Goal: Use online tool/utility: Utilize a website feature to perform a specific function

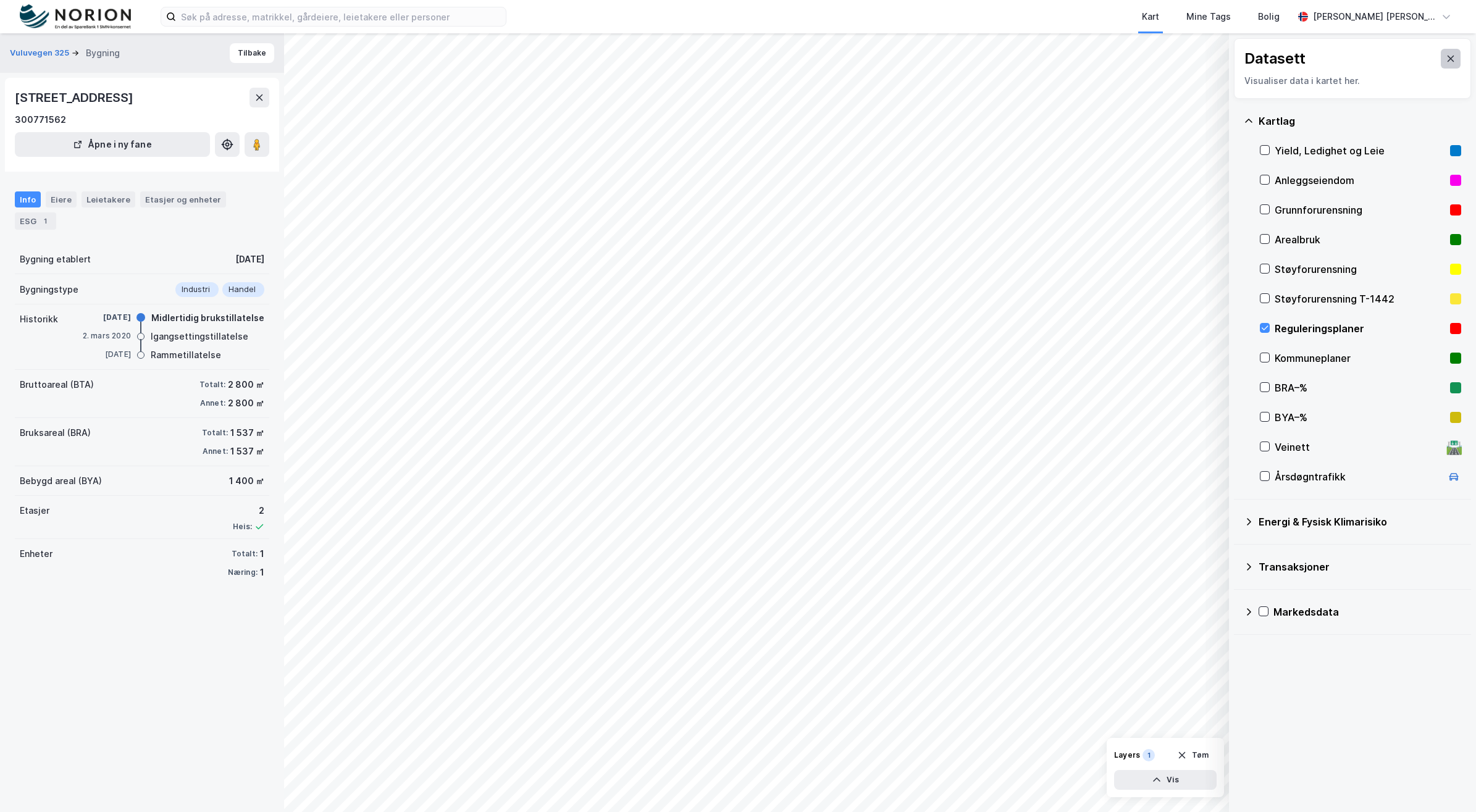
click at [1448, 56] on icon at bounding box center [1452, 59] width 7 height 6
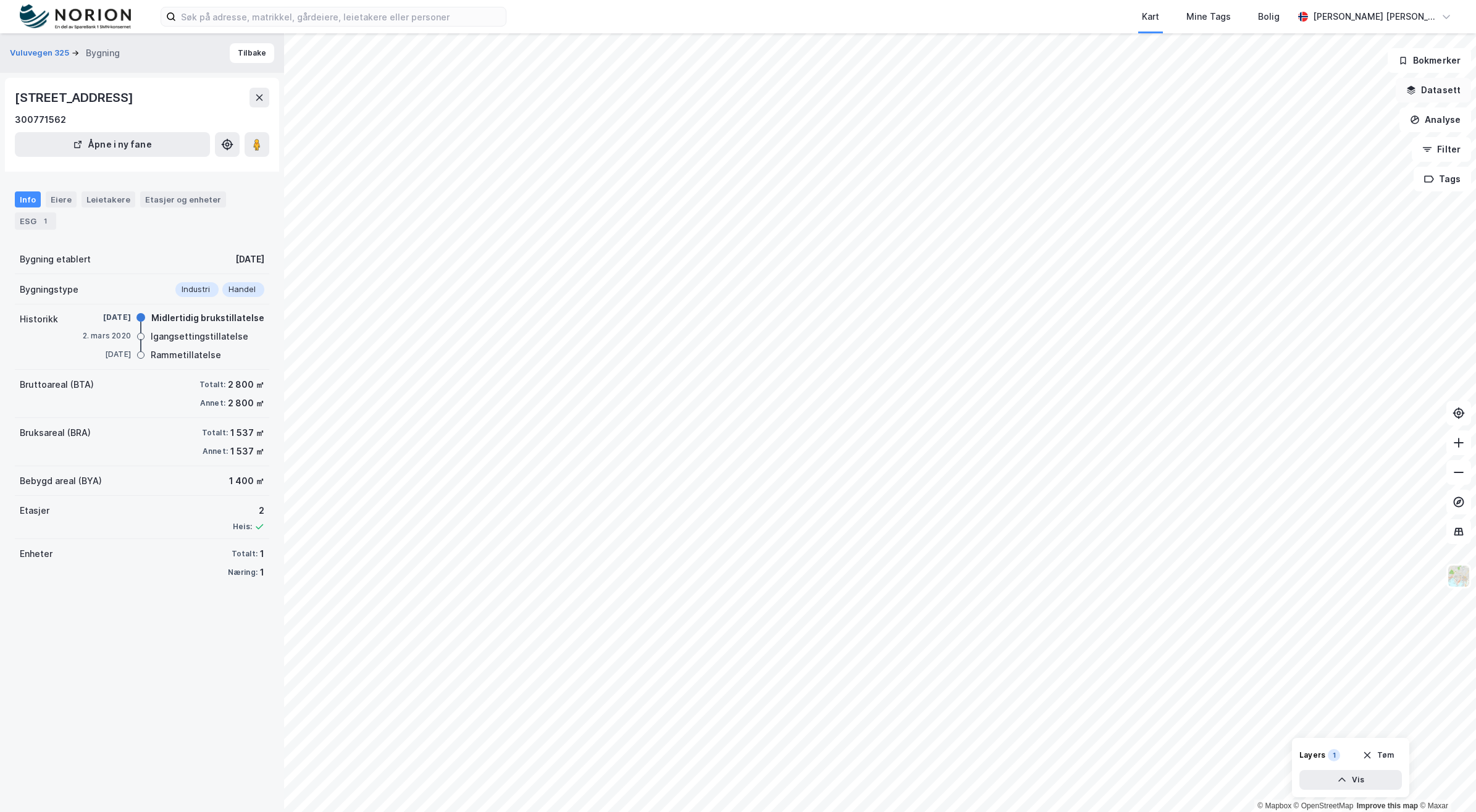
click at [1441, 99] on button "Datasett" at bounding box center [1434, 89] width 76 height 24
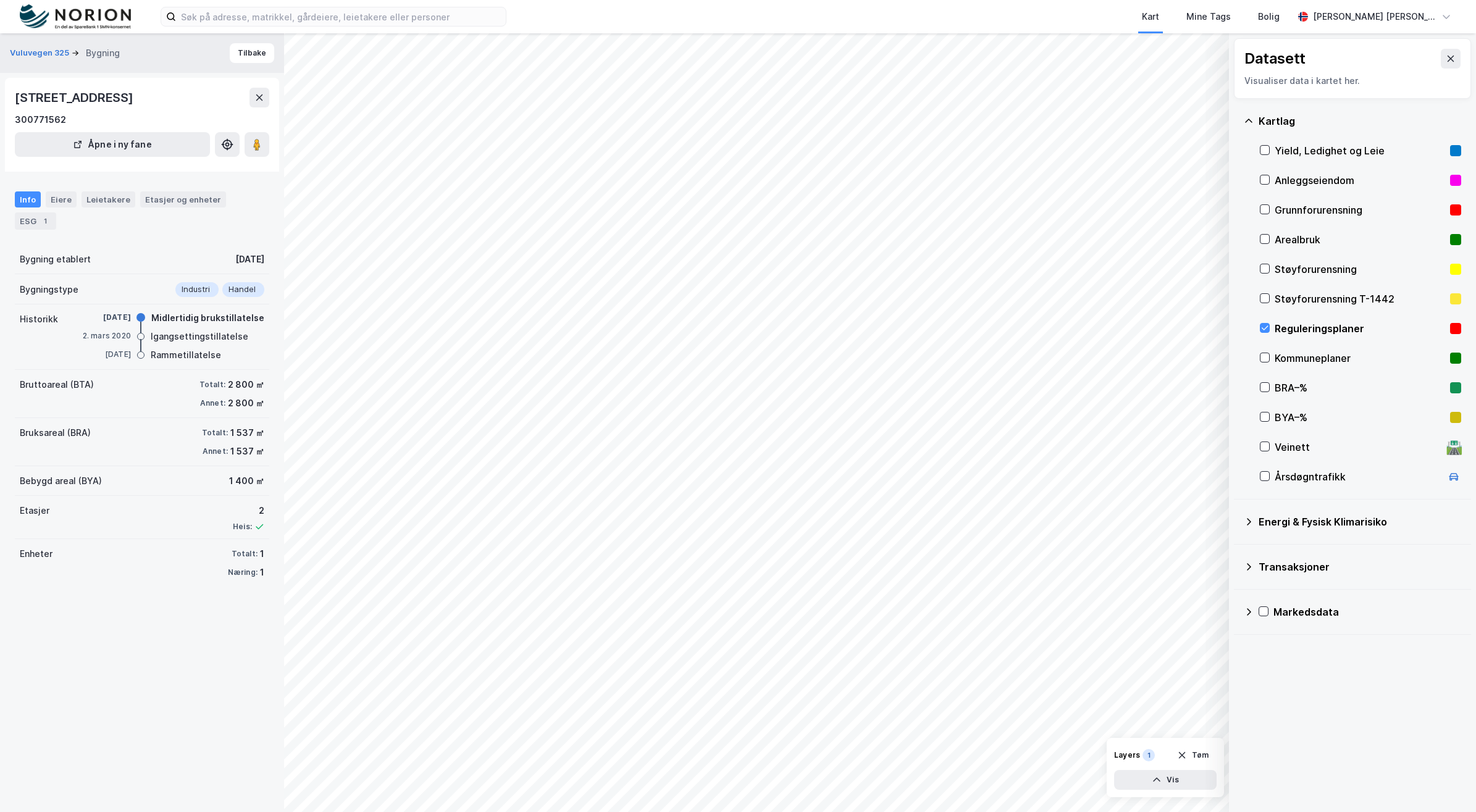
click at [1264, 321] on div "Reguleringsplaner" at bounding box center [1361, 328] width 201 height 29
click at [1248, 120] on icon at bounding box center [1249, 120] width 8 height 3
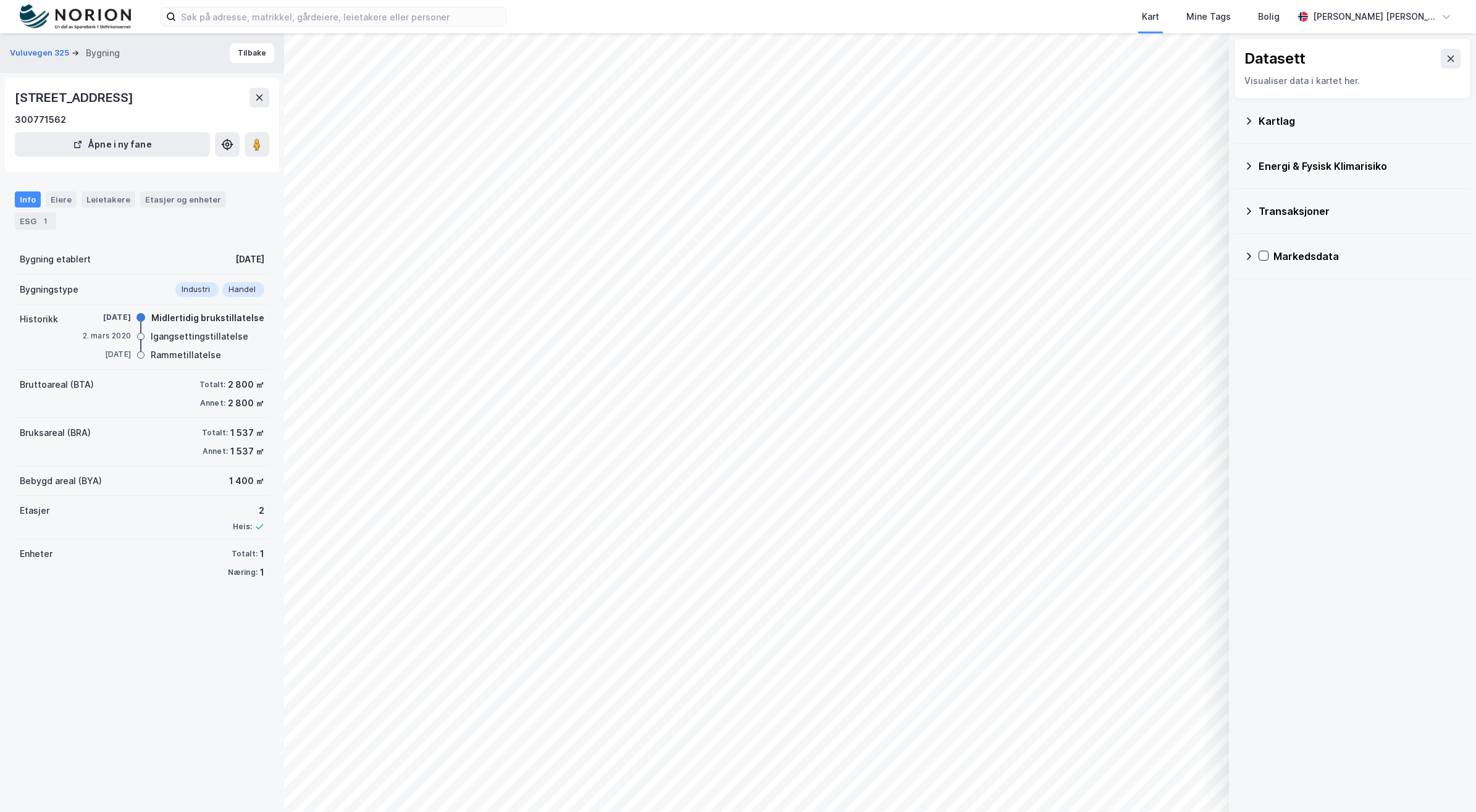
click at [1246, 211] on icon at bounding box center [1249, 211] width 10 height 10
click at [1252, 122] on icon at bounding box center [1249, 121] width 10 height 10
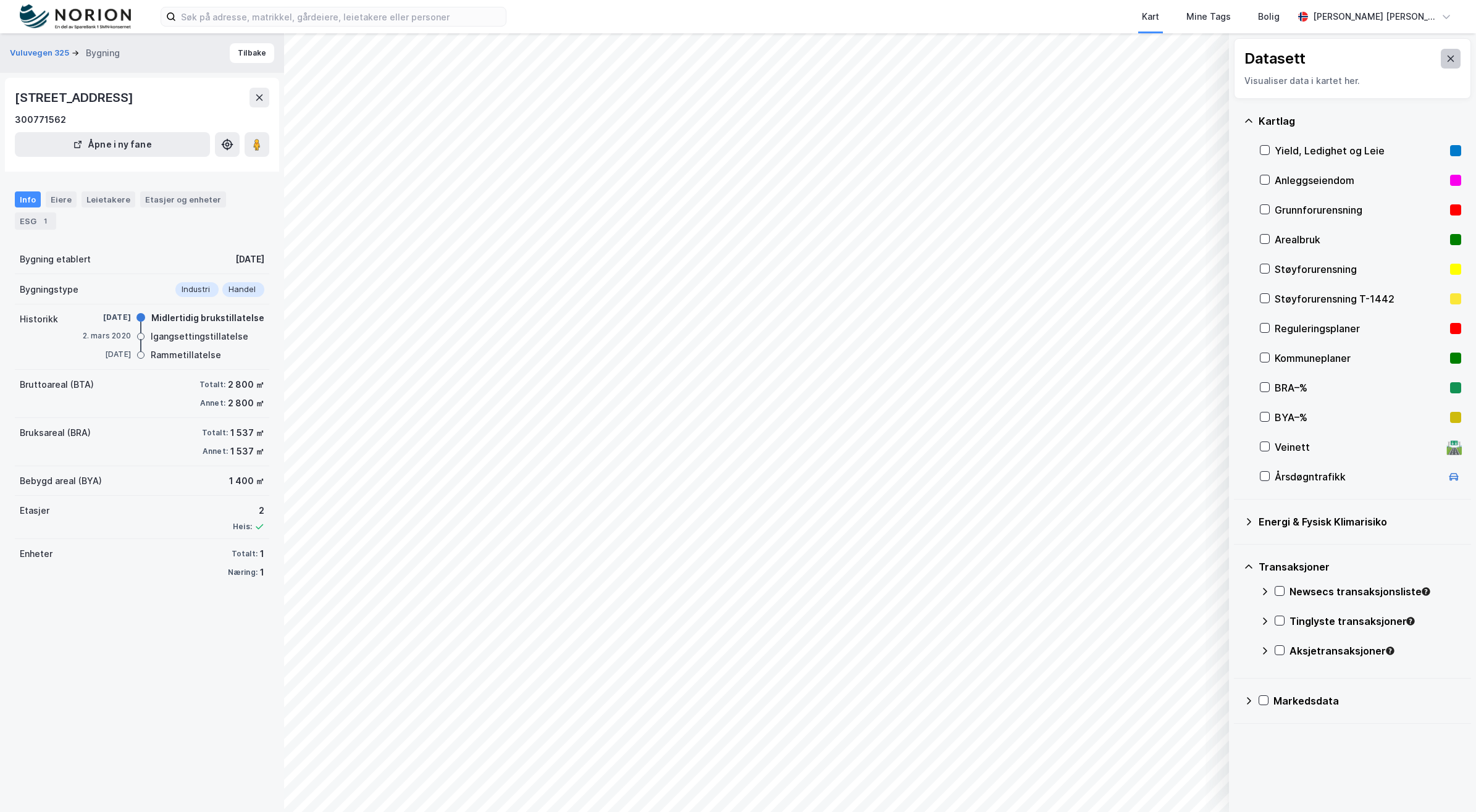
click at [1446, 61] on icon at bounding box center [1451, 59] width 10 height 10
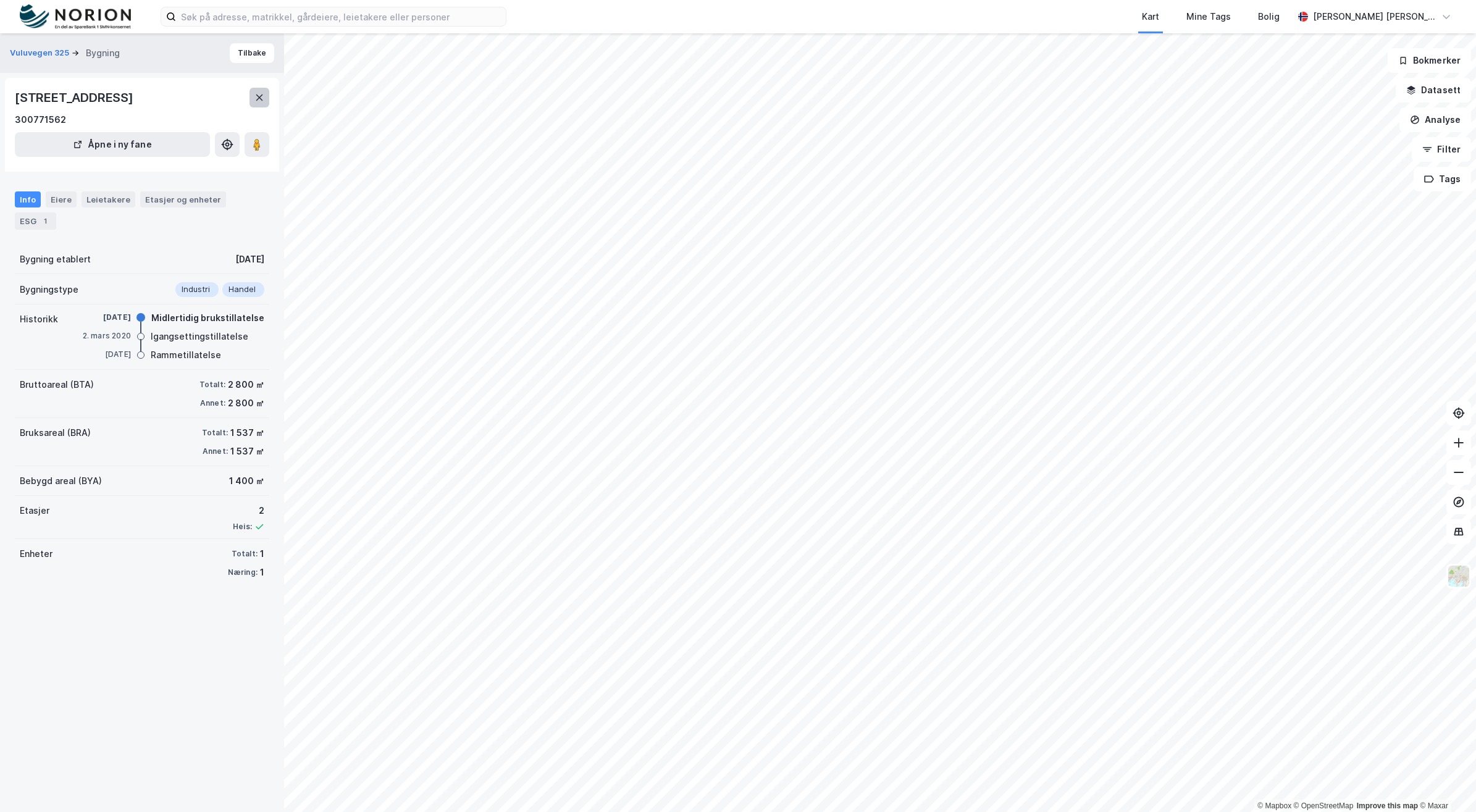
click at [263, 106] on button at bounding box center [259, 97] width 20 height 20
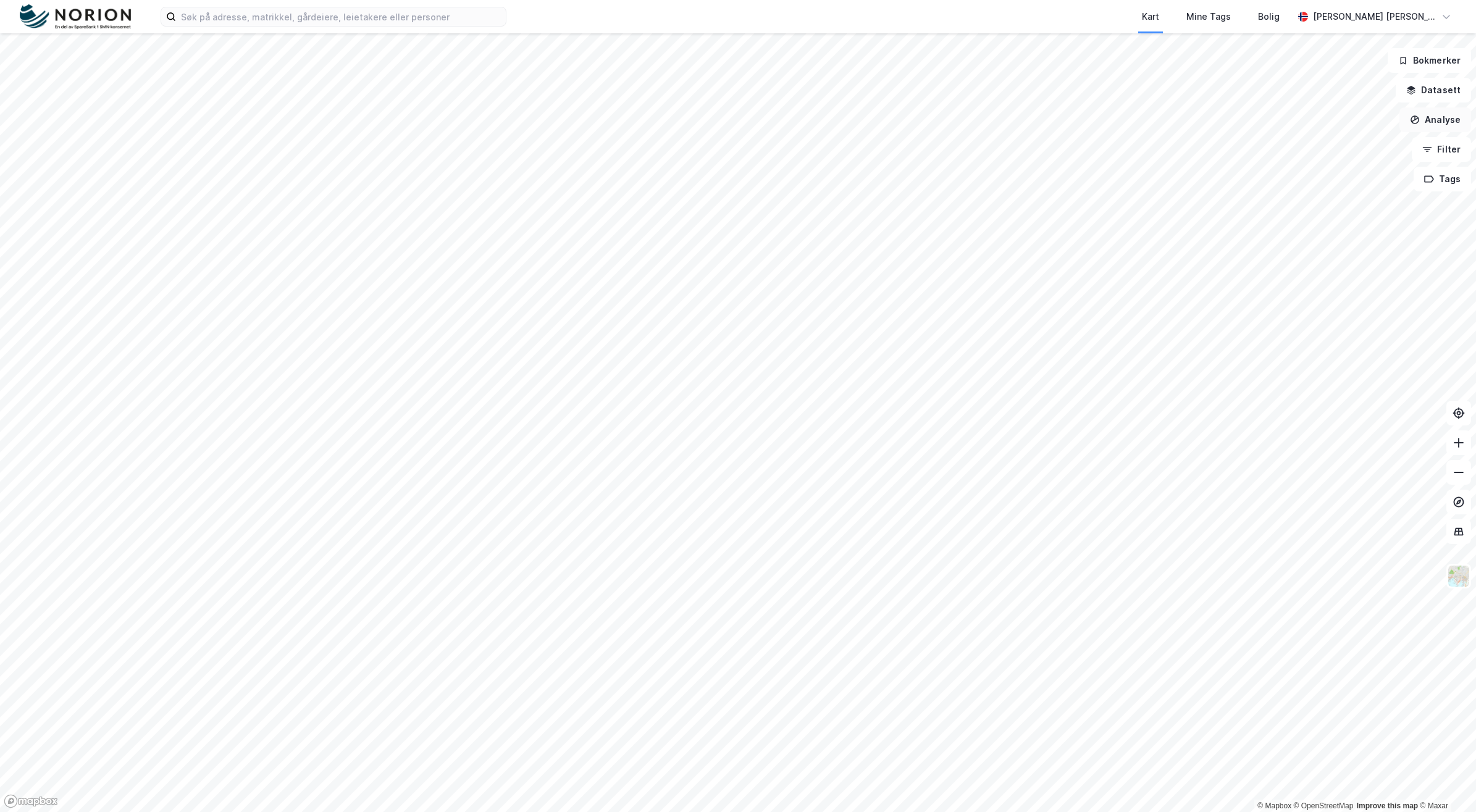
click at [1428, 118] on button "Analyse" at bounding box center [1435, 119] width 71 height 24
click at [1324, 143] on div "Tegn område" at bounding box center [1328, 145] width 108 height 10
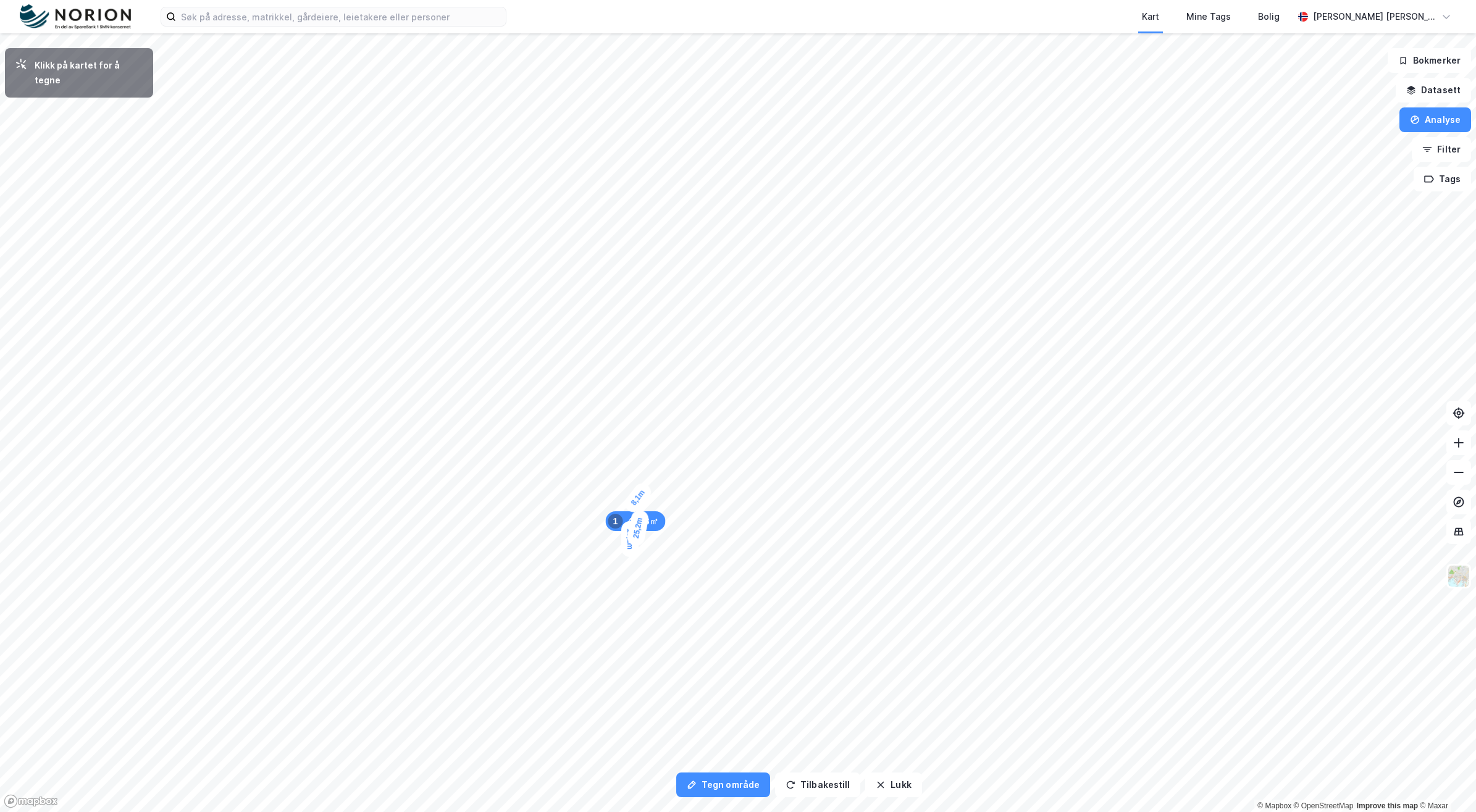
click at [647, 486] on div "8,1m" at bounding box center [638, 497] width 34 height 36
click at [669, 498] on div "6,7m" at bounding box center [657, 492] width 36 height 30
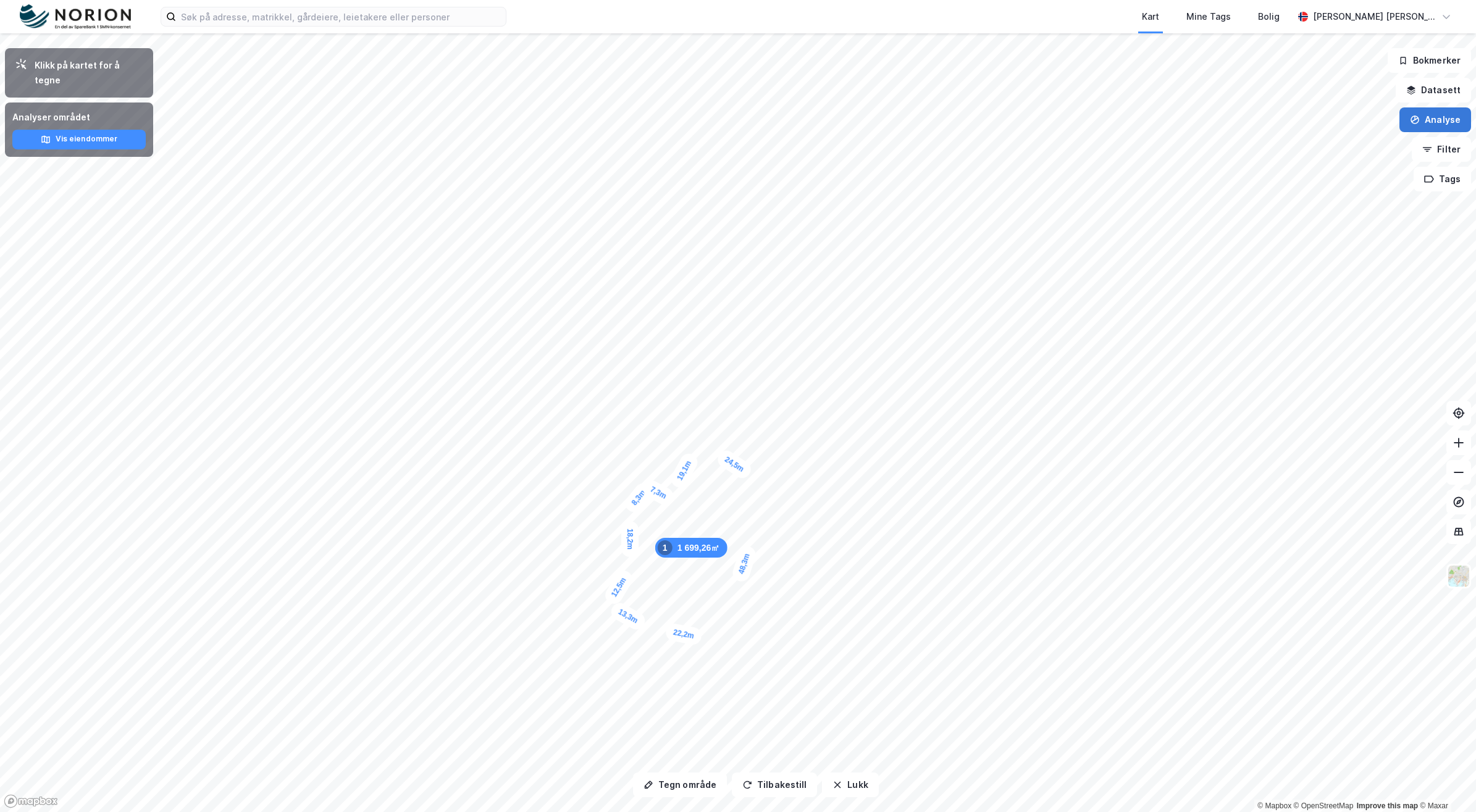
click at [1422, 125] on button "Analyse" at bounding box center [1435, 119] width 71 height 24
click at [1335, 155] on div "Tegn område" at bounding box center [1320, 145] width 142 height 20
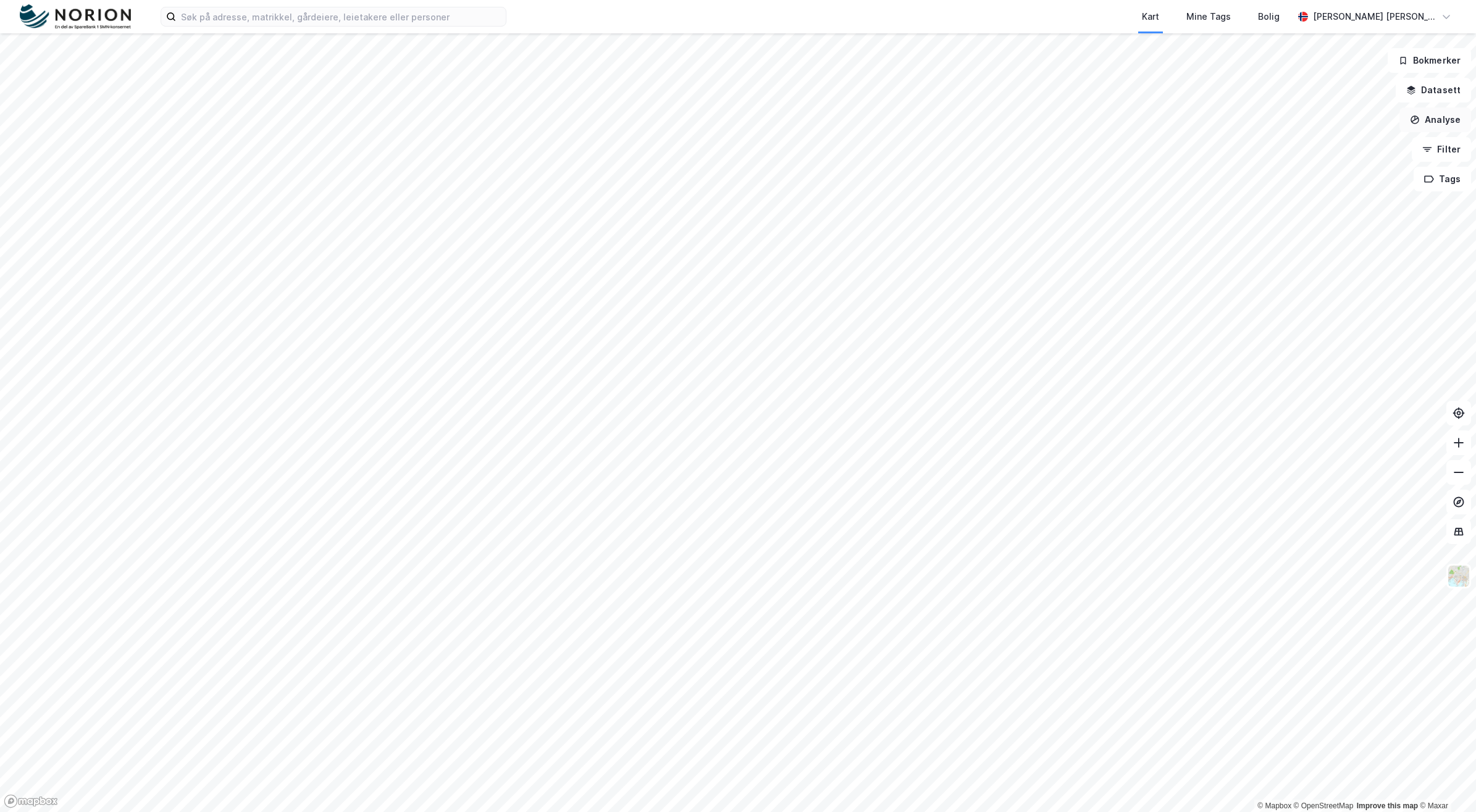
click at [1432, 122] on button "Analyse" at bounding box center [1435, 119] width 71 height 24
click at [1349, 150] on div "Tegn område" at bounding box center [1328, 145] width 108 height 10
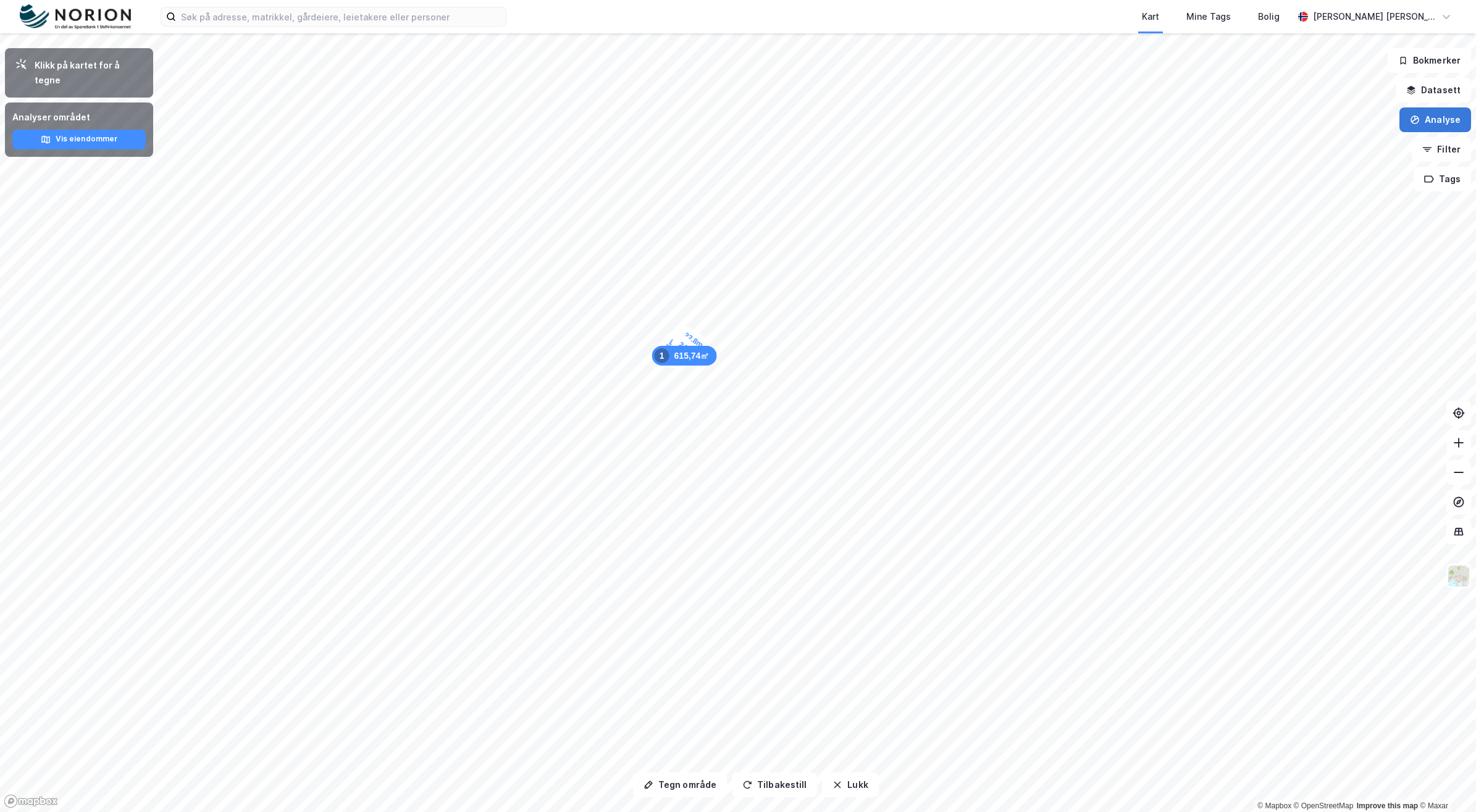
click at [1453, 129] on button "Analyse" at bounding box center [1435, 119] width 71 height 24
click at [1314, 149] on div "Tegn område" at bounding box center [1328, 145] width 108 height 10
